Goal: Check status: Check status

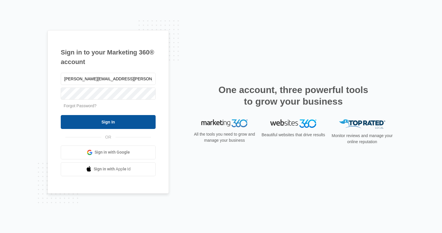
click at [112, 121] on input "Sign In" at bounding box center [108, 122] width 95 height 14
click at [103, 120] on input "Sign In" at bounding box center [108, 122] width 95 height 14
